Goal: Transaction & Acquisition: Purchase product/service

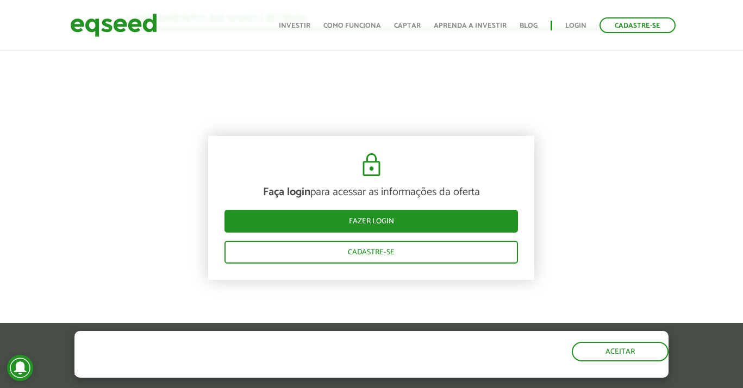
scroll to position [1049, 0]
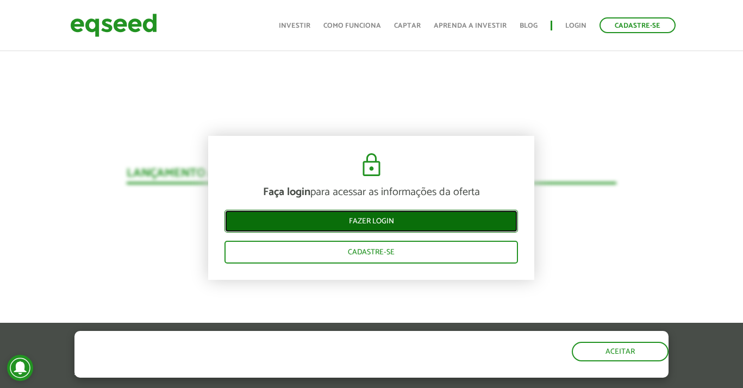
click at [340, 232] on link "Fazer login" at bounding box center [370, 221] width 293 height 23
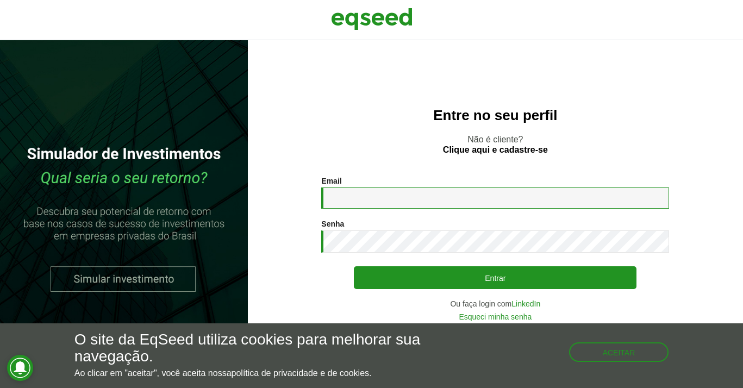
click at [370, 198] on input "Email *" at bounding box center [495, 198] width 348 height 21
type input "**********"
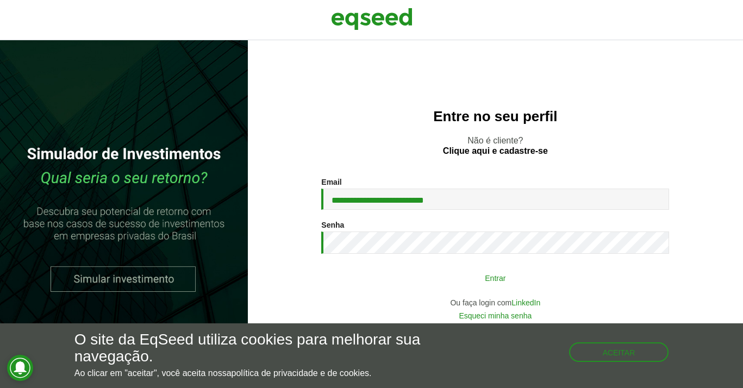
click at [417, 276] on button "Entrar" at bounding box center [495, 277] width 283 height 21
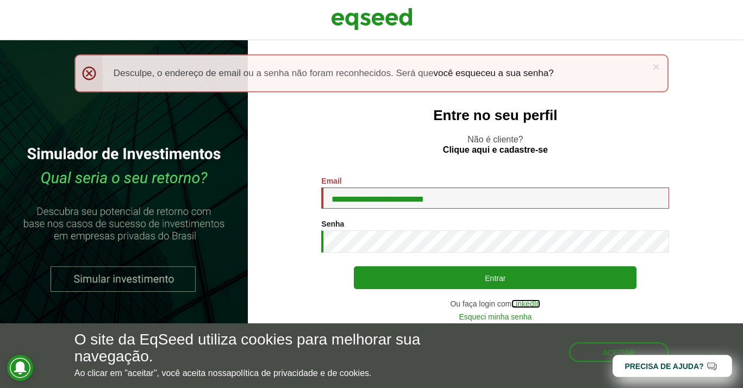
click at [532, 304] on link "LinkedIn" at bounding box center [525, 304] width 29 height 8
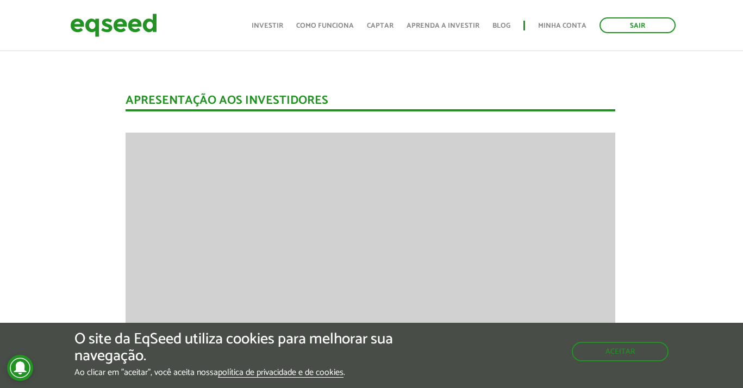
scroll to position [1301, 1]
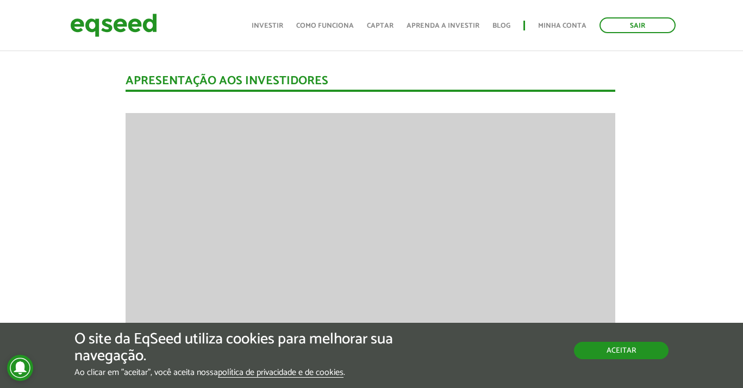
click at [634, 356] on button "Aceitar" at bounding box center [621, 350] width 95 height 17
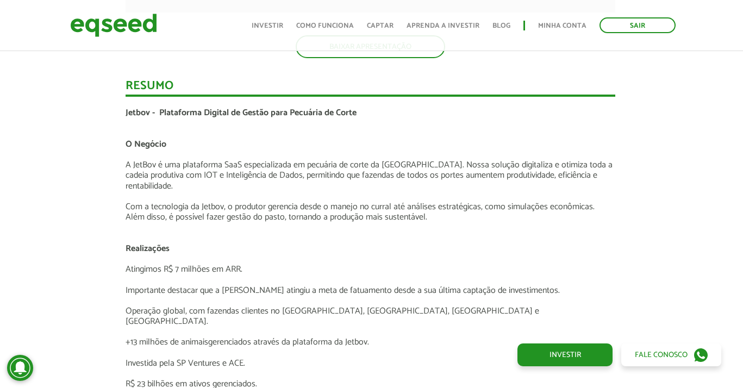
scroll to position [1860, 1]
